Goal: Communication & Community: Answer question/provide support

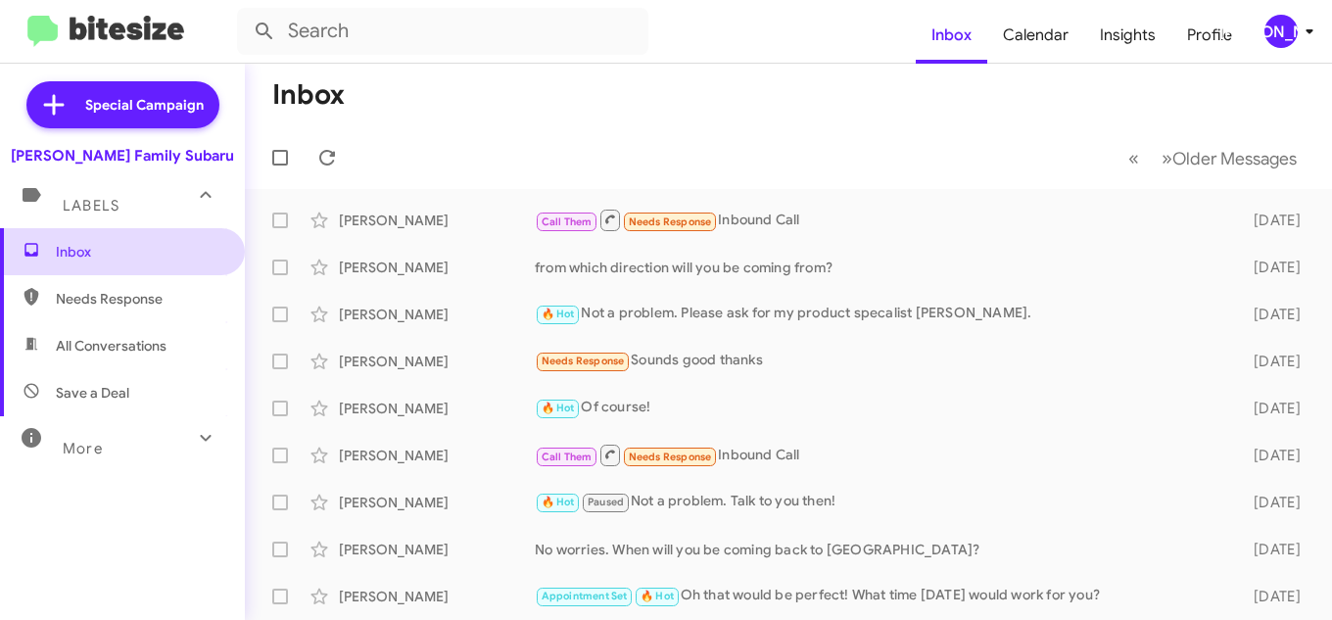
click at [94, 244] on span "Inbox" at bounding box center [139, 252] width 166 height 20
click at [105, 319] on span "Needs Response" at bounding box center [122, 298] width 245 height 47
type input "in:needs-response"
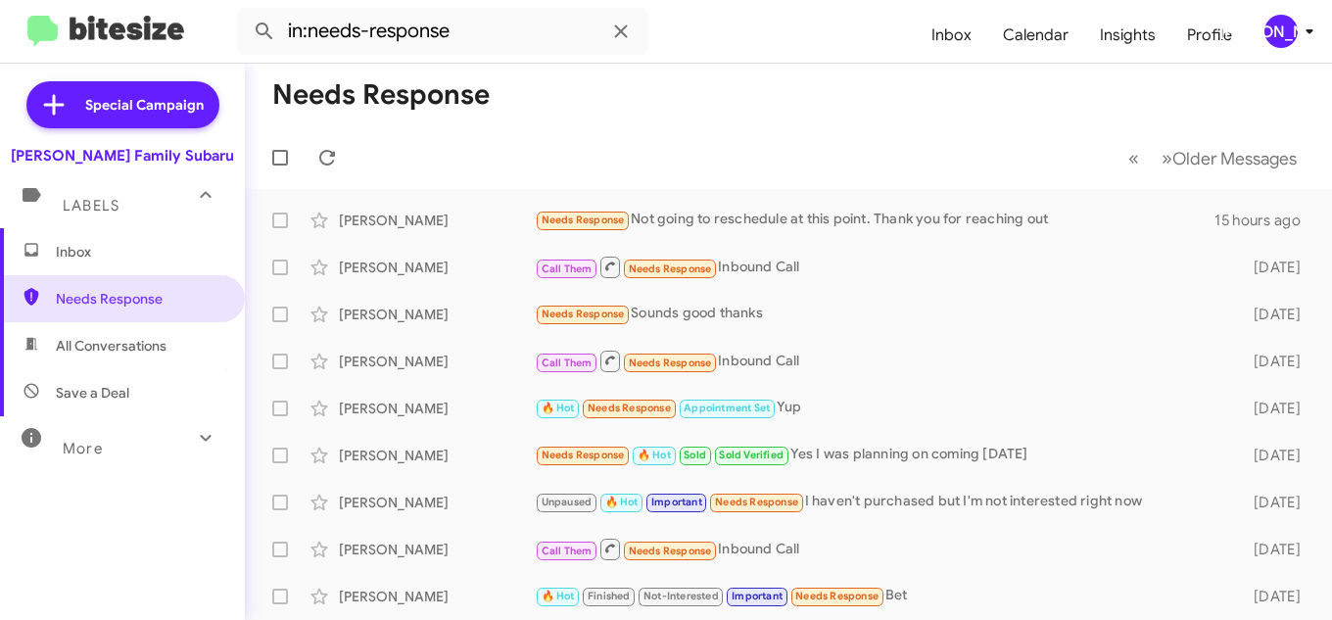
click at [104, 250] on span "Inbox" at bounding box center [139, 252] width 166 height 20
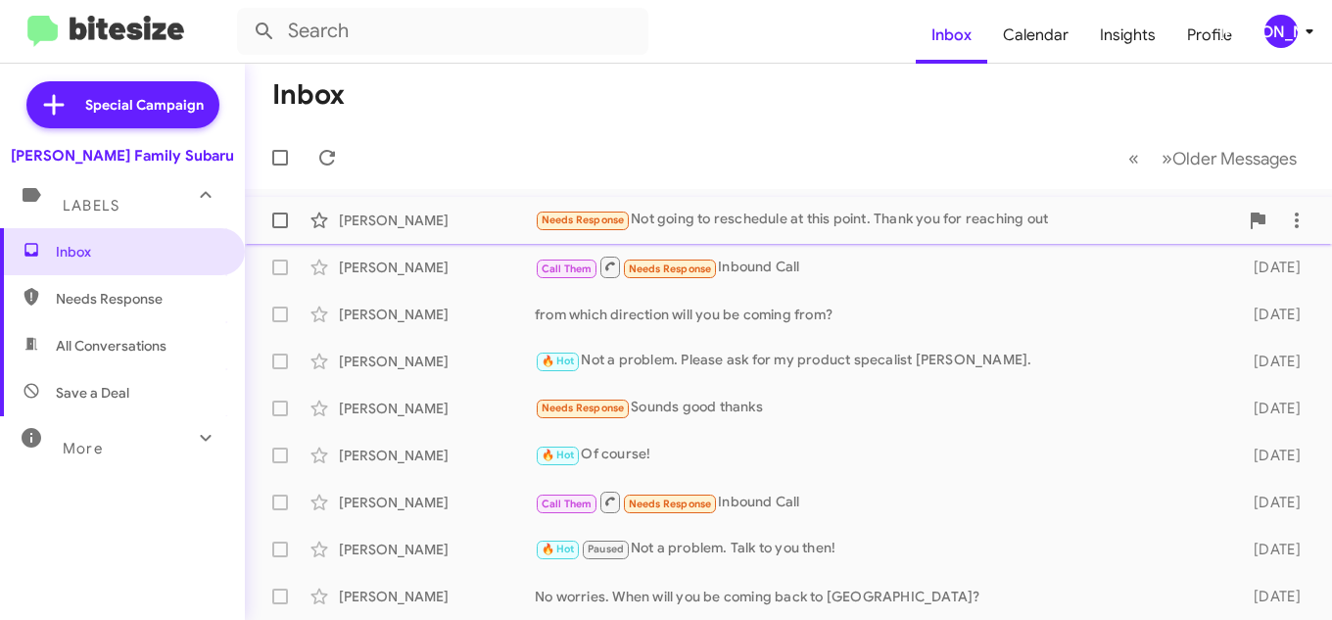
click at [717, 216] on div "Needs Response Not going to reschedule at this point. Thank you for reaching out" at bounding box center [886, 220] width 703 height 23
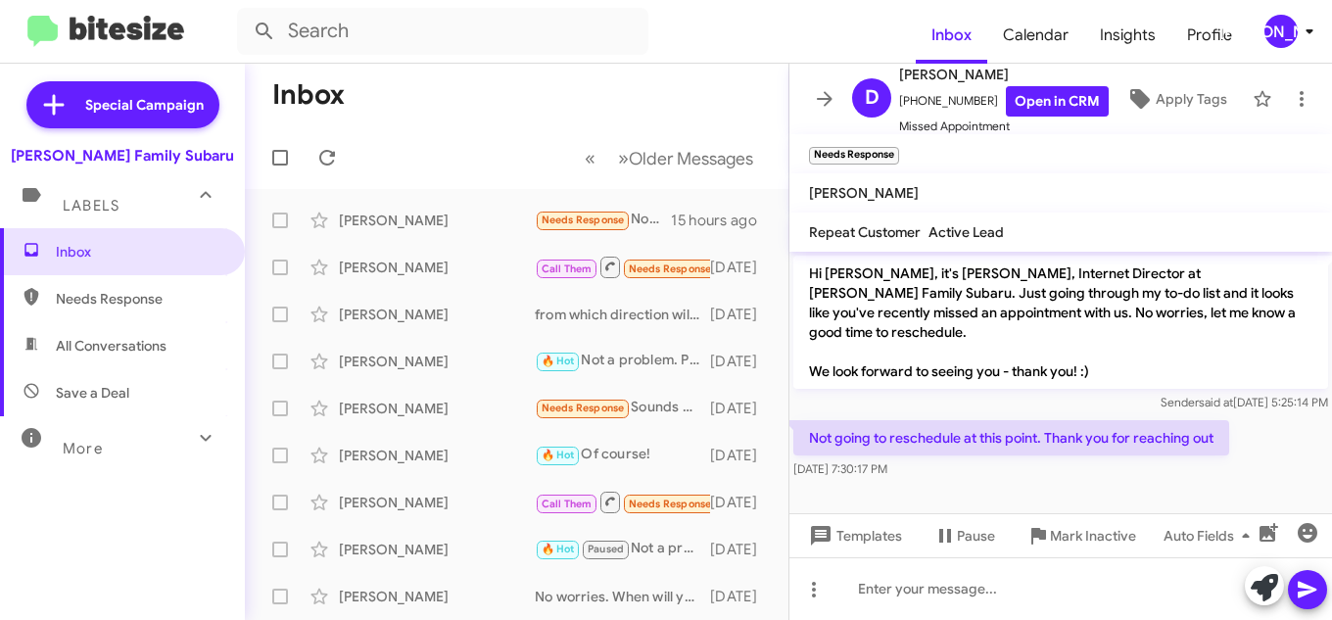
click at [439, 131] on mat-toolbar-row "« Previous » Next Older Messages" at bounding box center [517, 157] width 544 height 63
